Goal: Check status

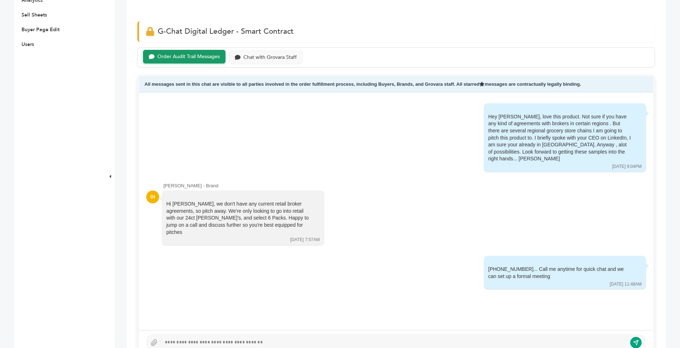
scroll to position [265, 0]
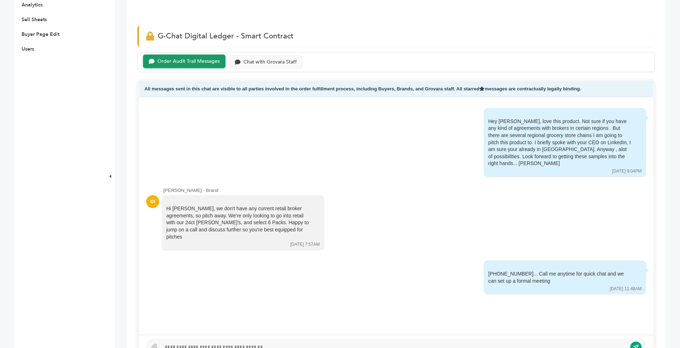
click at [648, 137] on div "All messages sent in this chat are visible to all parties involved in the order…" at bounding box center [396, 220] width 518 height 282
click at [648, 305] on div "Hey Daniel, love this product. Not sure if you have any kind of agreements with…" at bounding box center [396, 215] width 514 height 237
click at [648, 307] on div "All messages sent in this chat are visible to all parties involved in the order…" at bounding box center [396, 220] width 518 height 282
drag, startPoint x: 648, startPoint y: 307, endPoint x: 650, endPoint y: 292, distance: 14.8
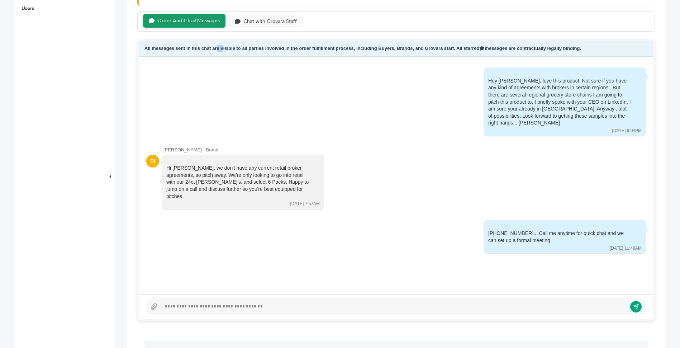
scroll to position [307, 0]
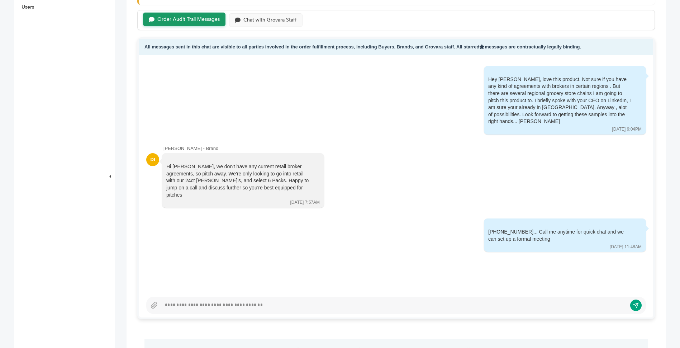
click at [648, 166] on div "All messages sent in this chat are visible to all parties involved in the order…" at bounding box center [396, 178] width 518 height 282
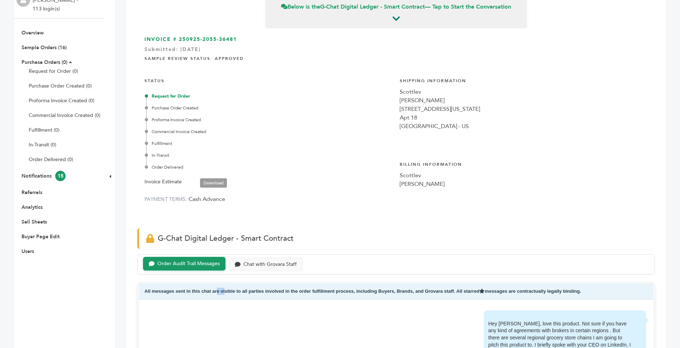
scroll to position [60, 0]
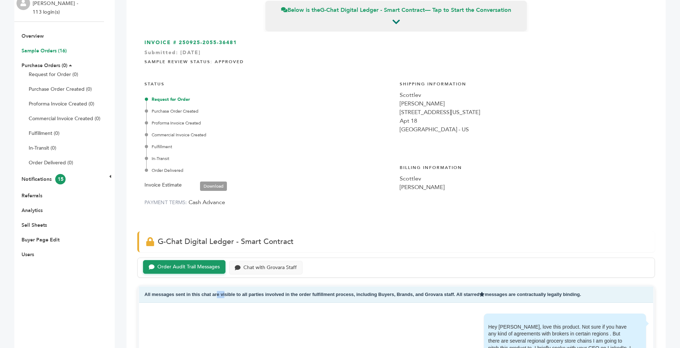
click at [53, 51] on link "Sample Orders (16)" at bounding box center [44, 50] width 45 height 7
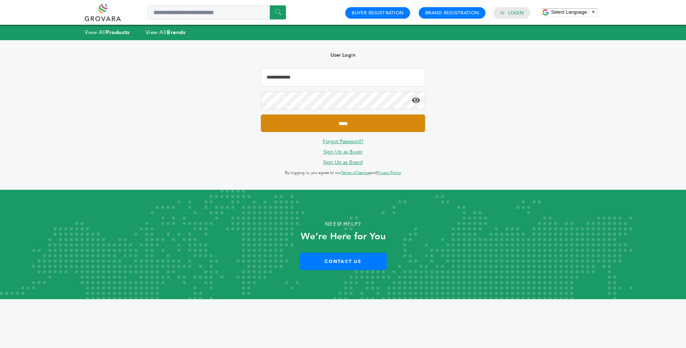
type input "**********"
click at [309, 120] on input "*****" at bounding box center [343, 123] width 164 height 18
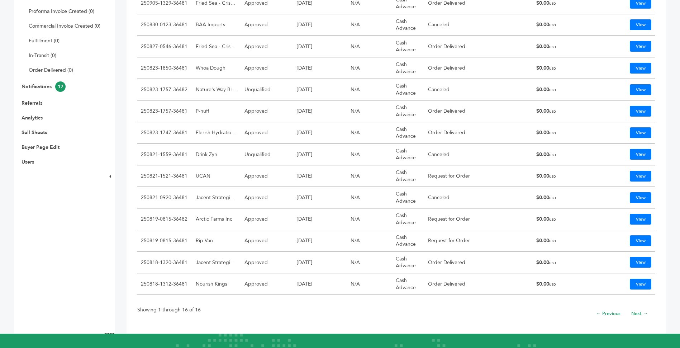
scroll to position [157, 0]
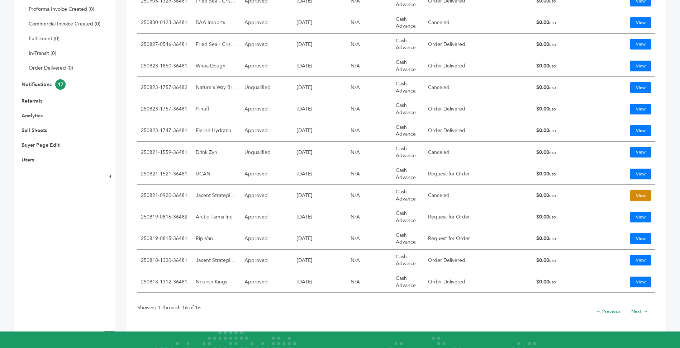
click at [630, 195] on link "View" at bounding box center [641, 195] width 22 height 11
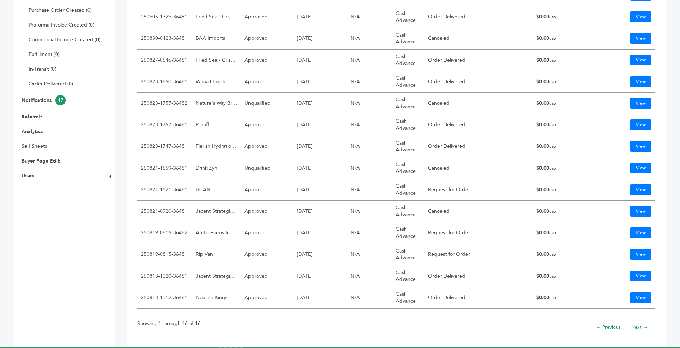
scroll to position [142, 0]
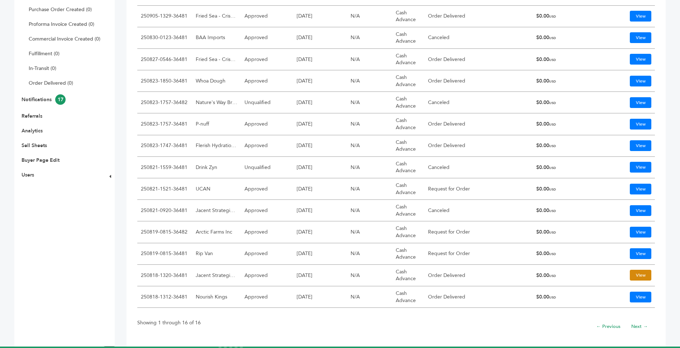
click at [632, 274] on link "View" at bounding box center [641, 275] width 22 height 11
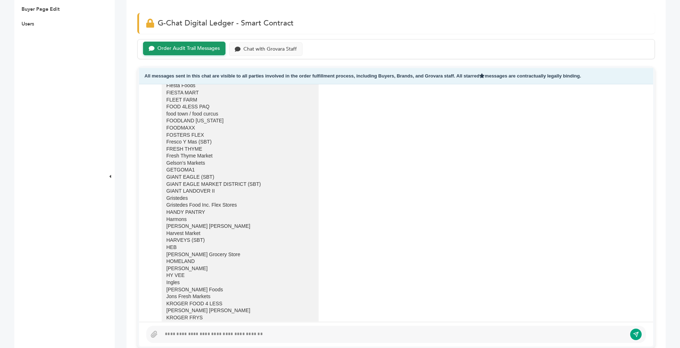
scroll to position [1870, 0]
